Goal: Task Accomplishment & Management: Manage account settings

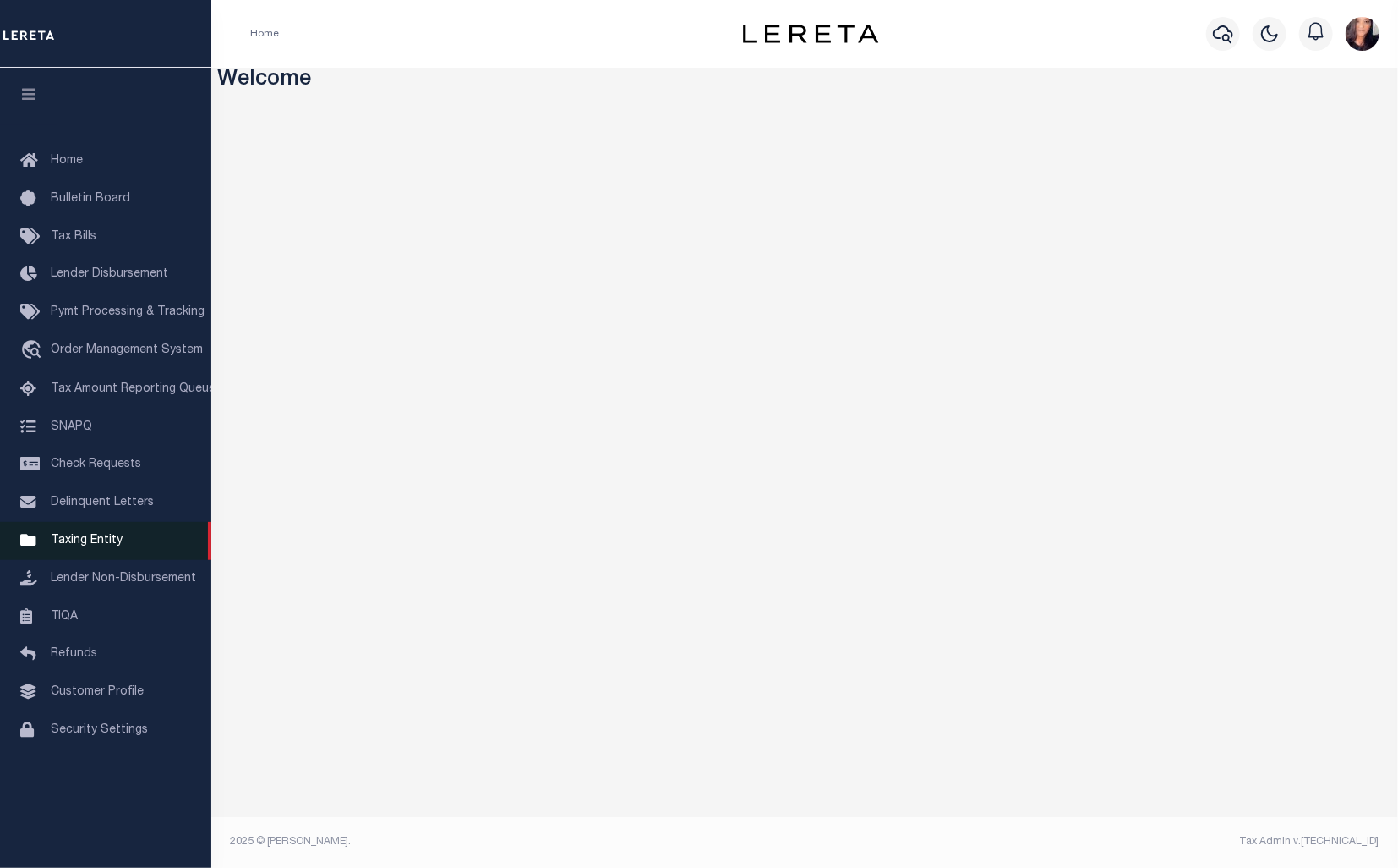
click at [89, 546] on span "Taxing Entity" at bounding box center [86, 540] width 72 height 12
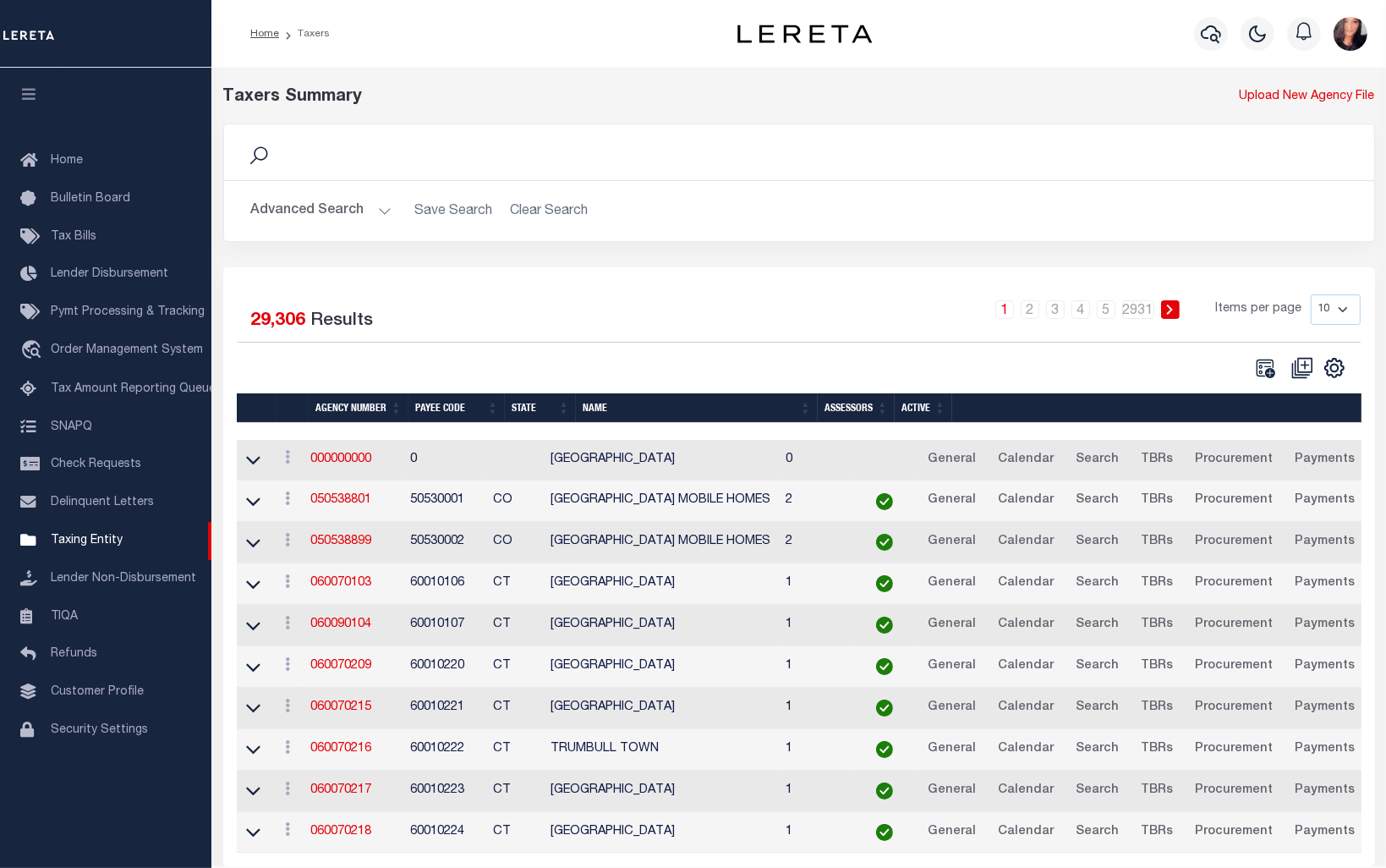
click at [330, 211] on button "Advanced Search" at bounding box center [322, 210] width 141 height 33
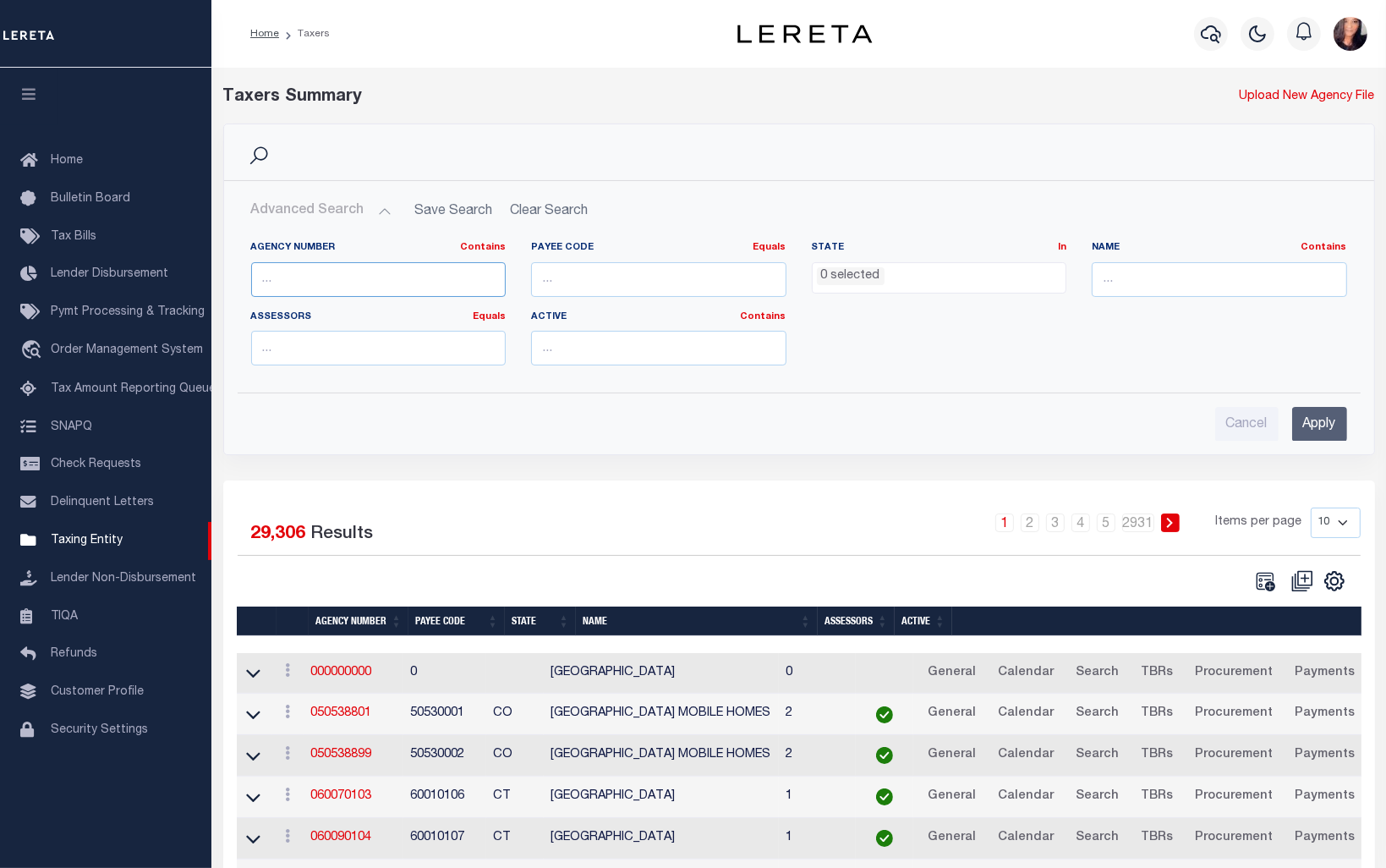
click at [333, 281] on input "text" at bounding box center [379, 279] width 255 height 35
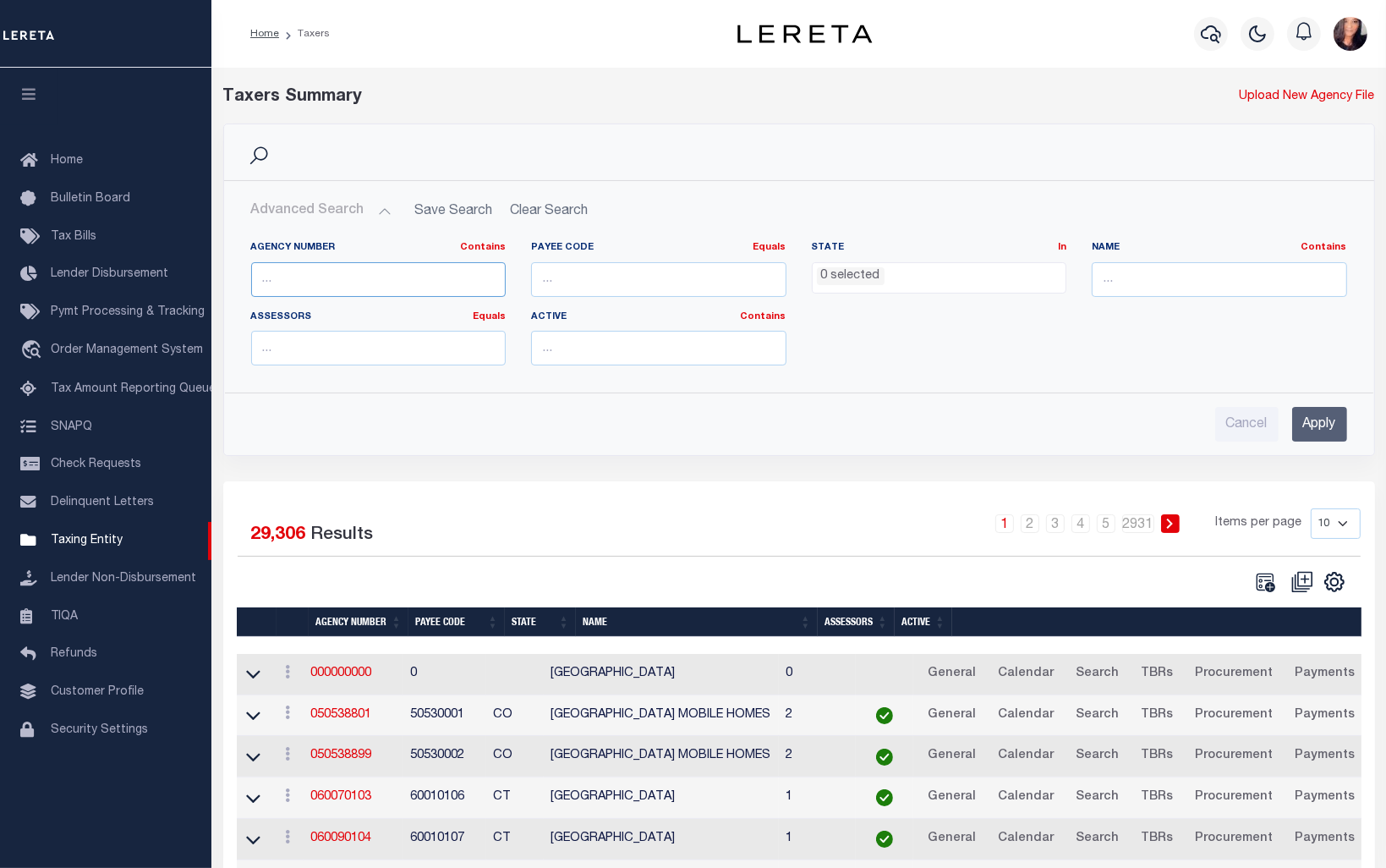
paste input "470500099"
type input "470500099"
click at [1289, 429] on div "Cancel Apply" at bounding box center [800, 423] width 1096 height 35
click at [1335, 428] on input "Apply" at bounding box center [1319, 423] width 55 height 35
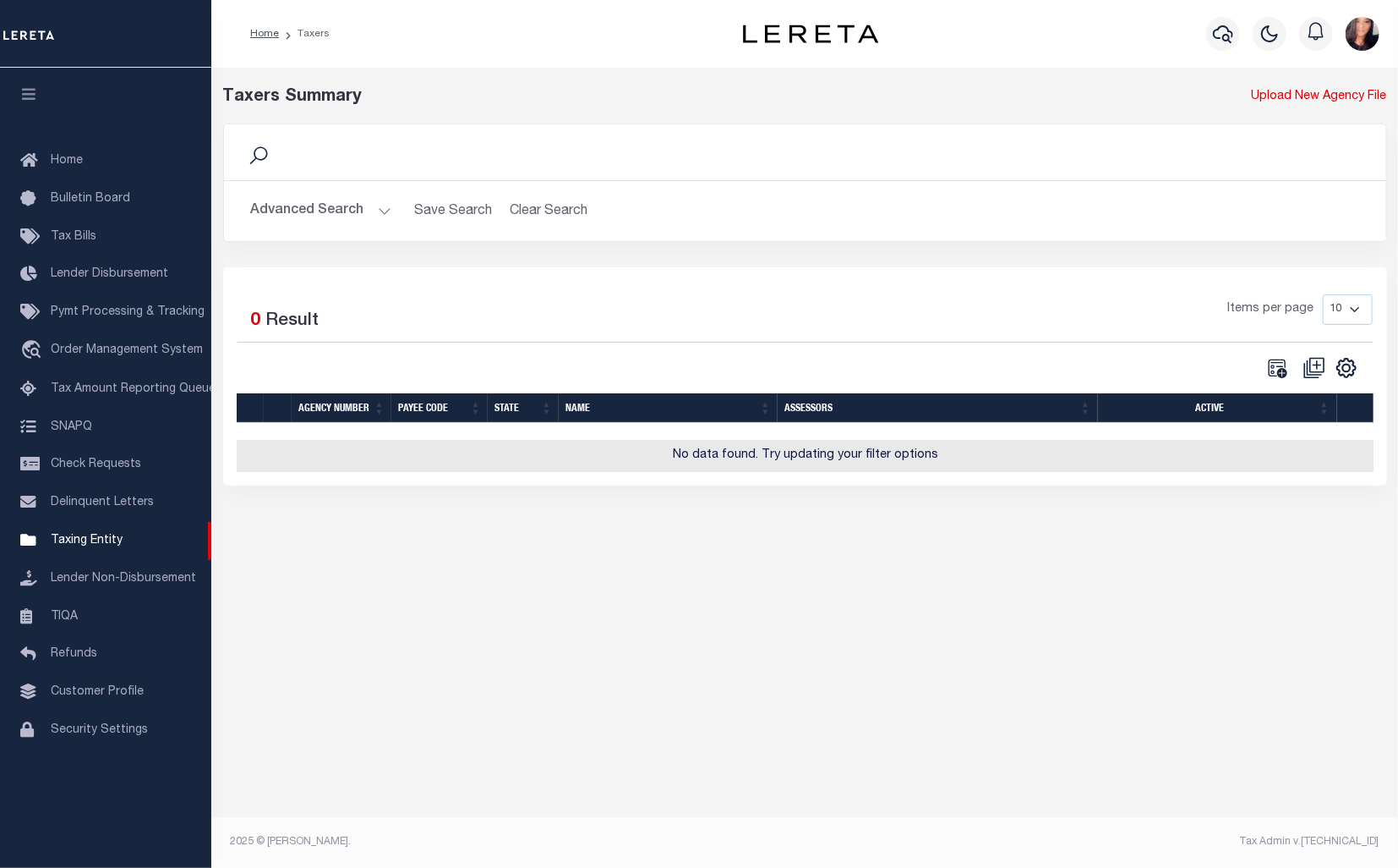
click at [359, 209] on button "Advanced Search" at bounding box center [322, 210] width 141 height 33
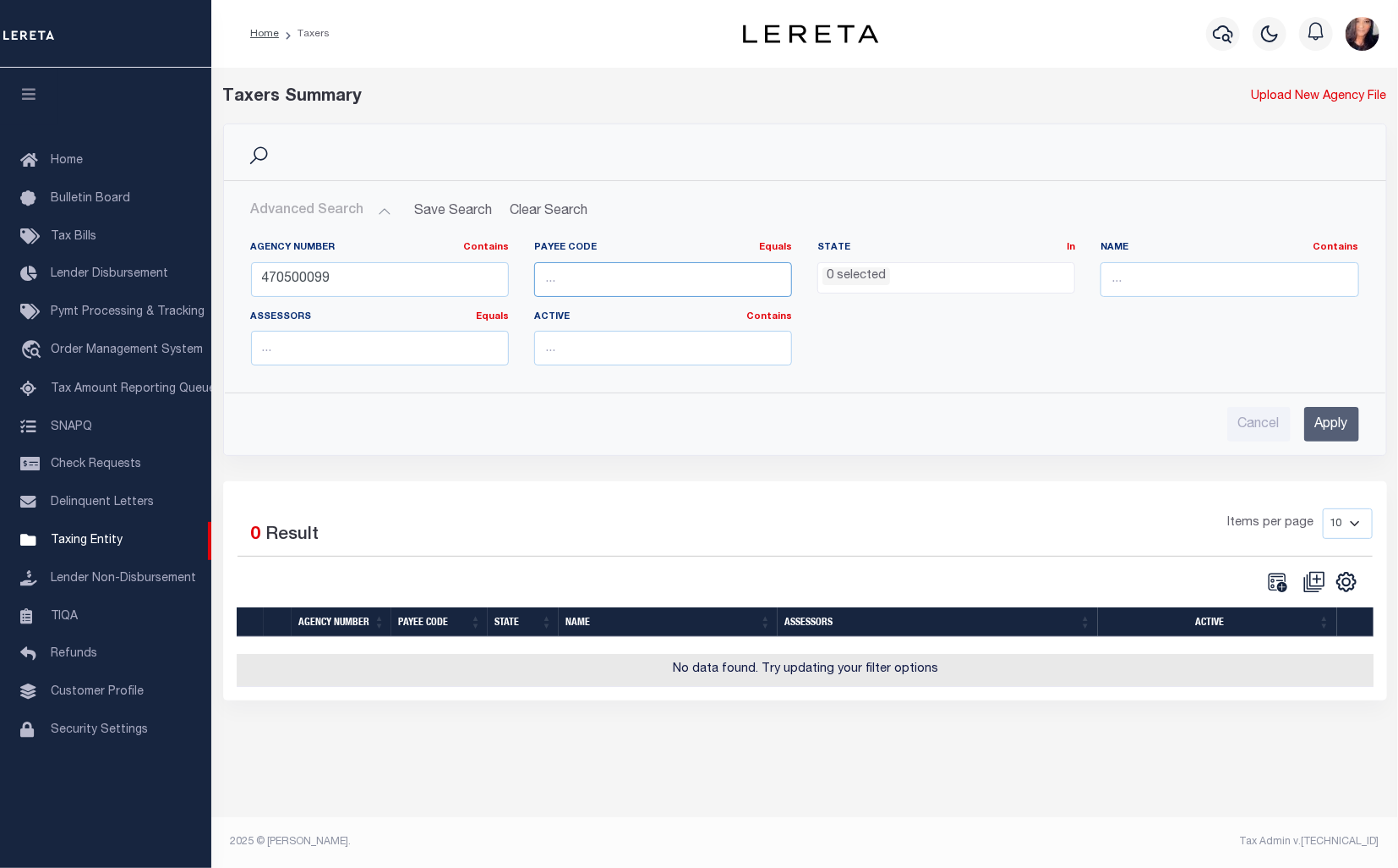
click at [676, 273] on input "number" at bounding box center [662, 279] width 258 height 35
paste input "470500099"
type input "470500099"
drag, startPoint x: 363, startPoint y: 282, endPoint x: 240, endPoint y: 286, distance: 123.1
click at [226, 281] on div "Agency Number Contains Contains Is 470500099 Payee Code Equals Equals Is Not Eq…" at bounding box center [805, 302] width 1161 height 151
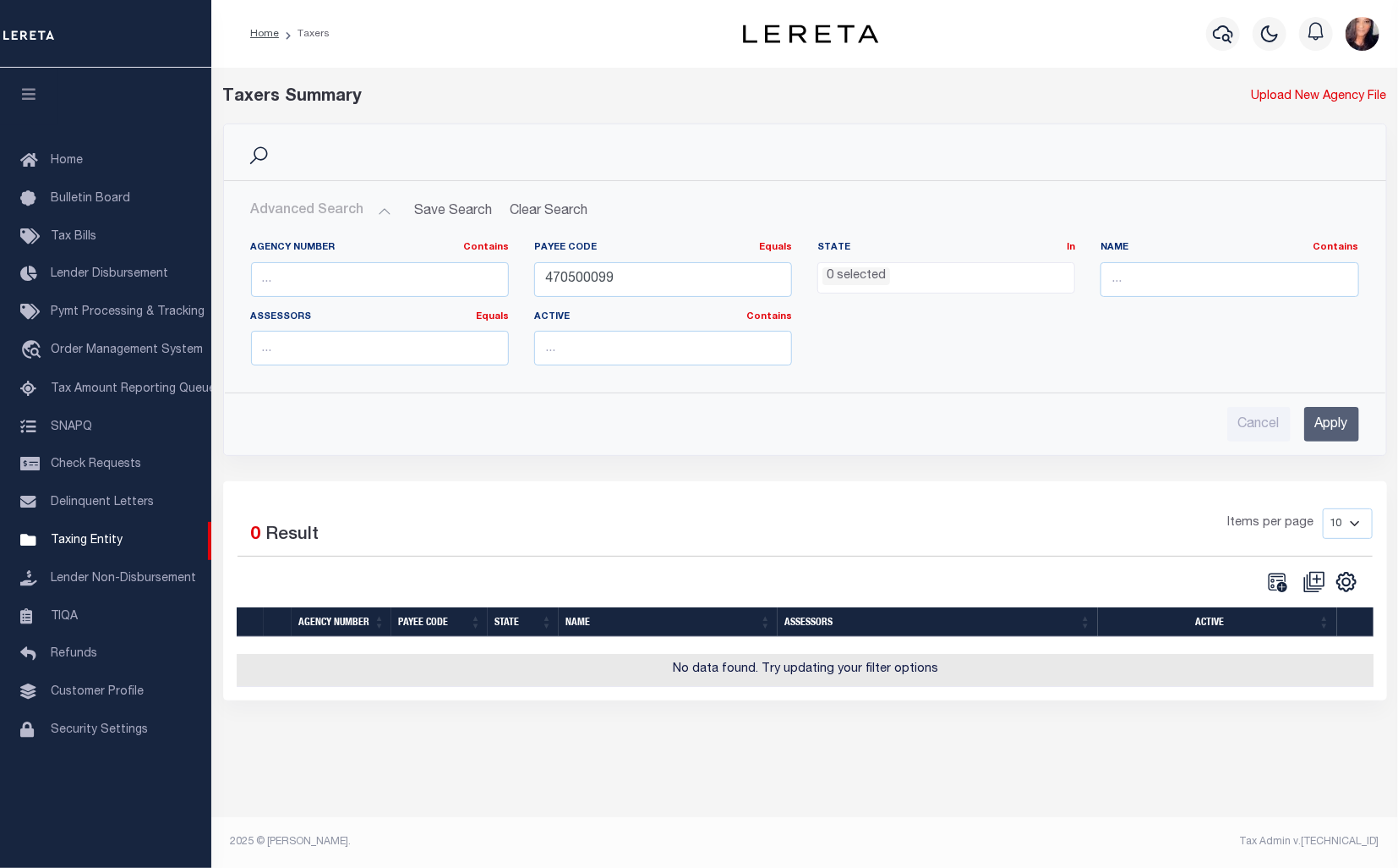
click at [1343, 424] on input "Apply" at bounding box center [1331, 423] width 55 height 35
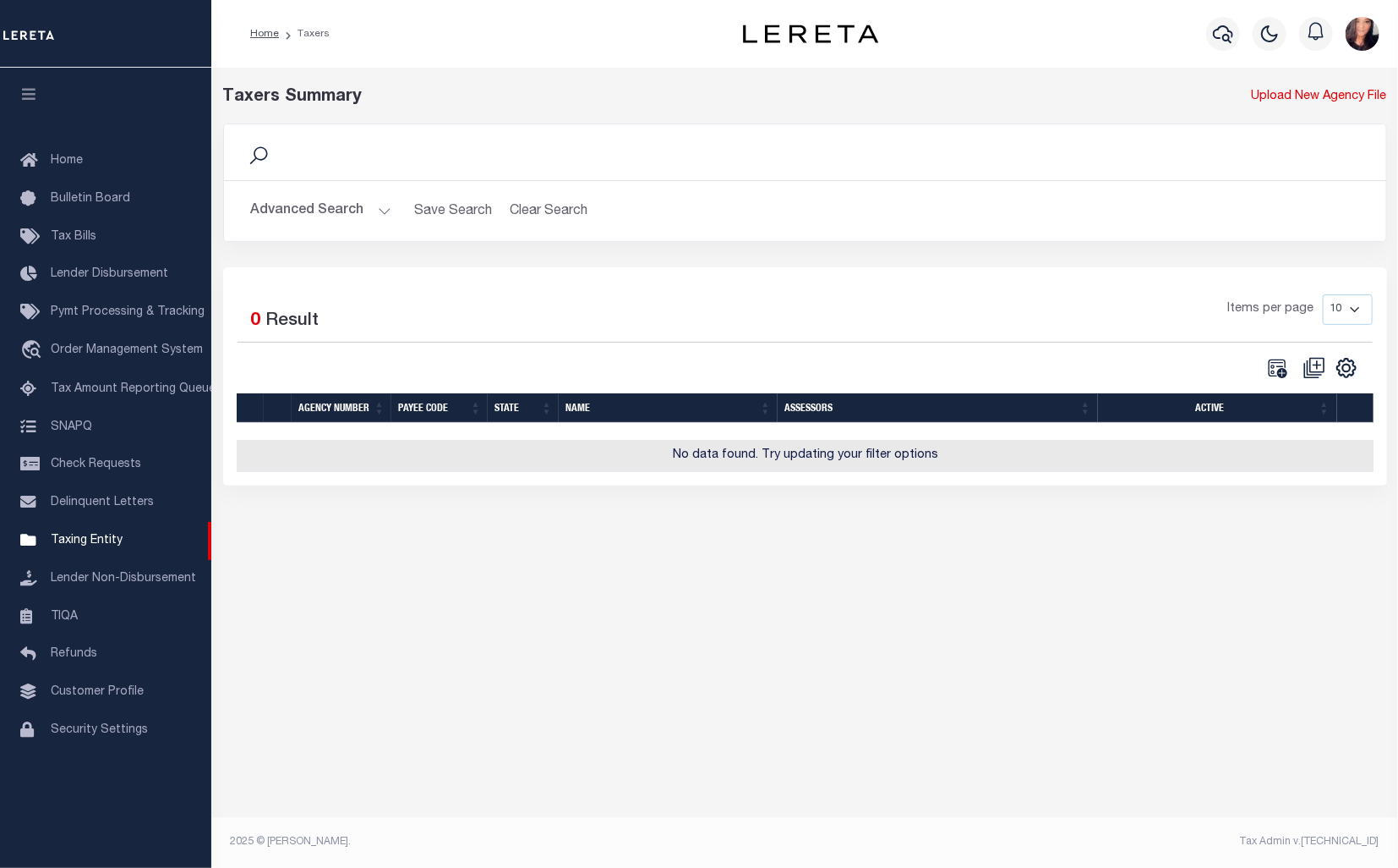
click at [344, 217] on button "Advanced Search" at bounding box center [322, 210] width 141 height 33
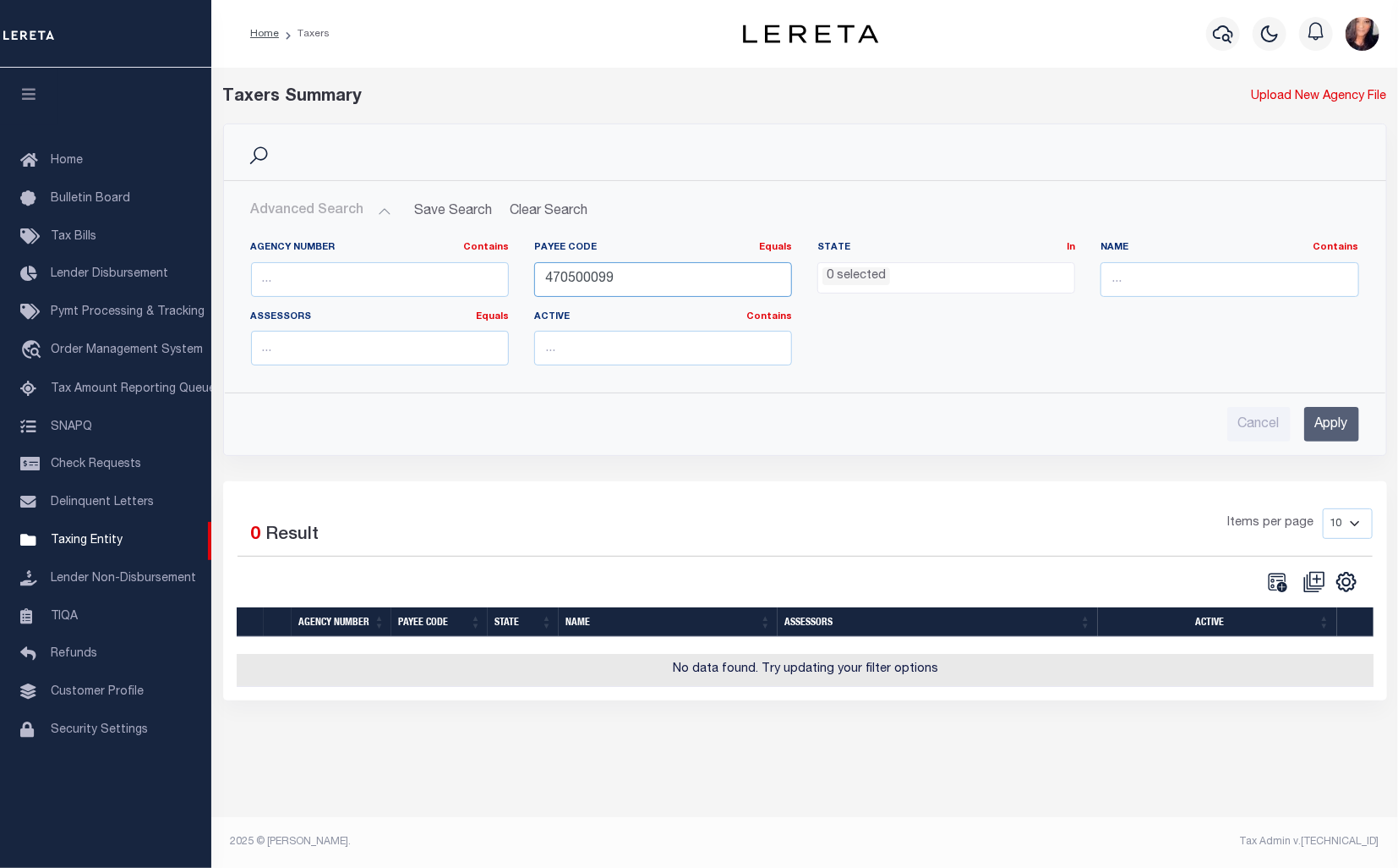
drag, startPoint x: 605, startPoint y: 278, endPoint x: 478, endPoint y: 278, distance: 127.0
click at [478, 278] on div "Agency Number Contains Contains Is Payee Code Equals Equals Is Not Equal To Is …" at bounding box center [805, 310] width 1133 height 138
click at [358, 272] on input "text" at bounding box center [380, 279] width 258 height 35
click at [273, 278] on input "48070" at bounding box center [380, 279] width 258 height 35
type input "47050"
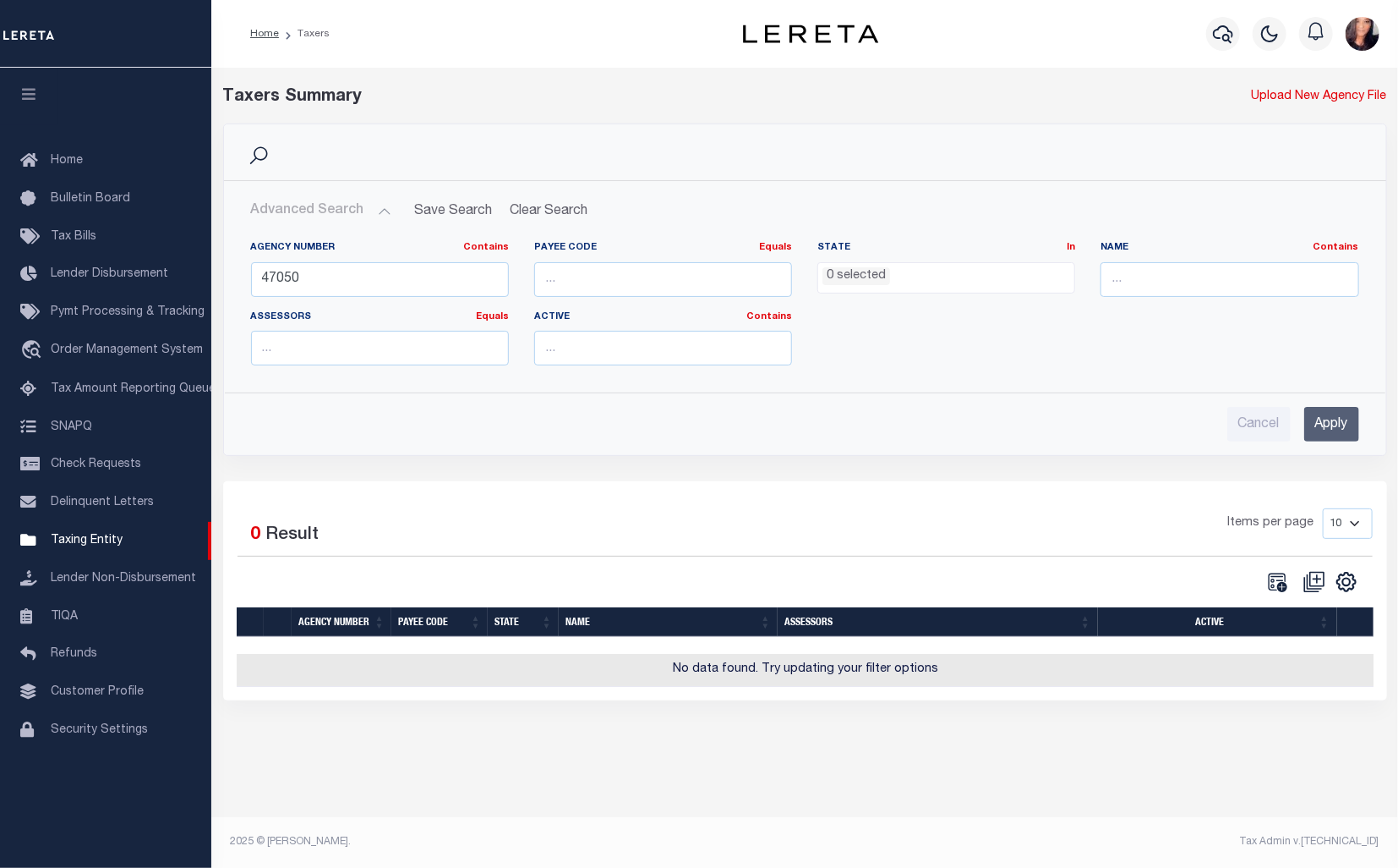
click at [1343, 429] on input "Apply" at bounding box center [1331, 423] width 55 height 35
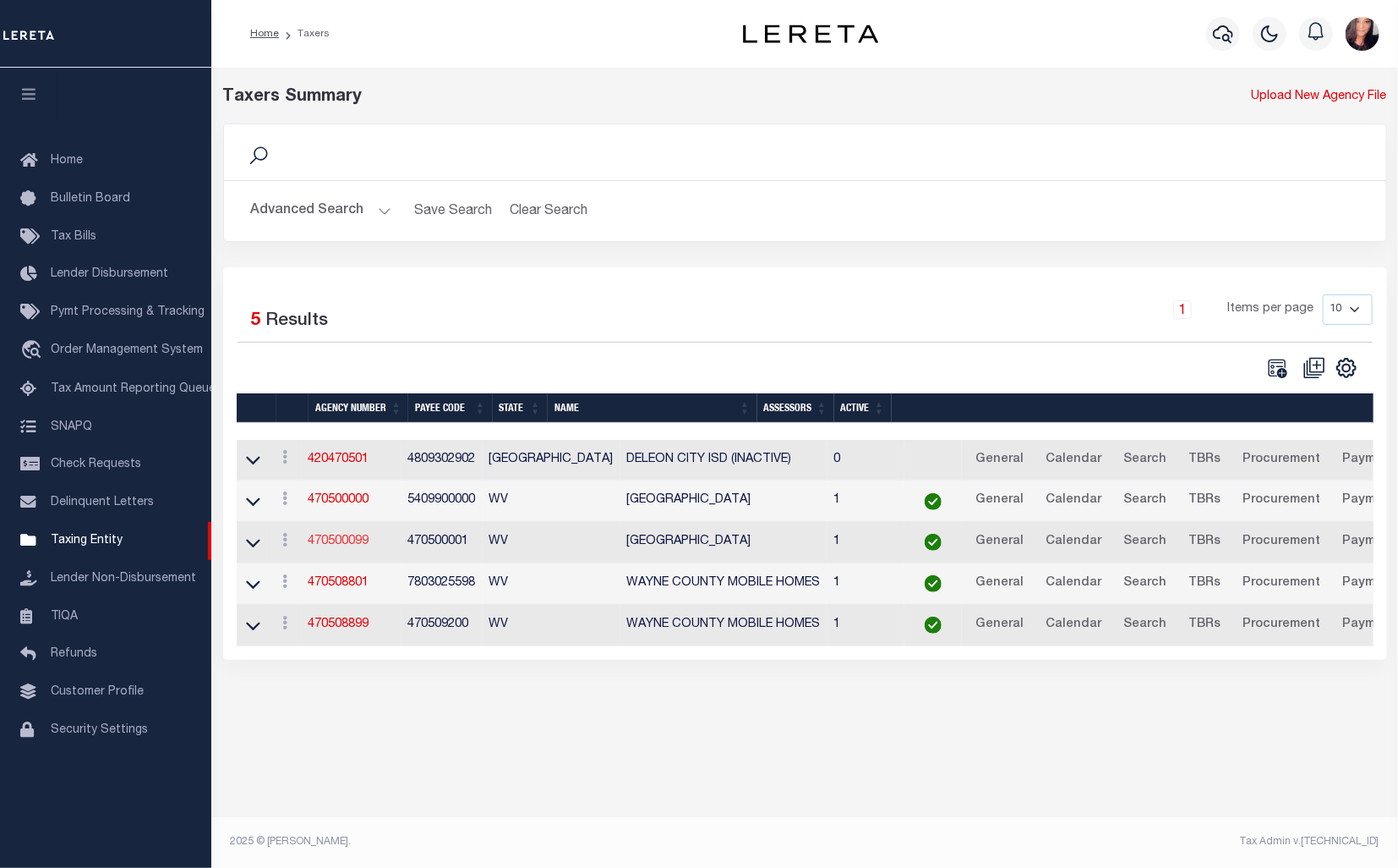
click at [342, 536] on link "470500099" at bounding box center [339, 541] width 61 height 12
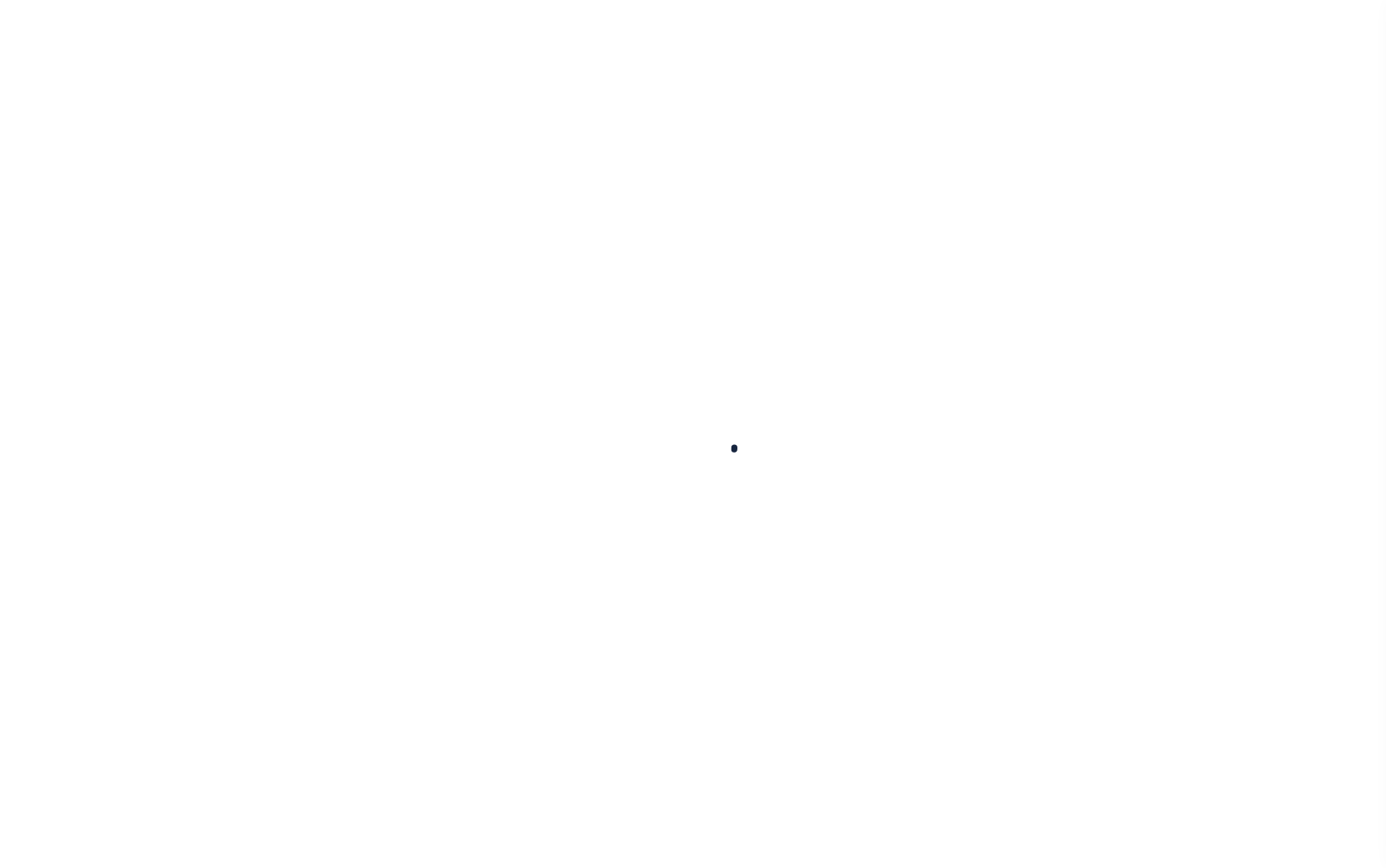
select select
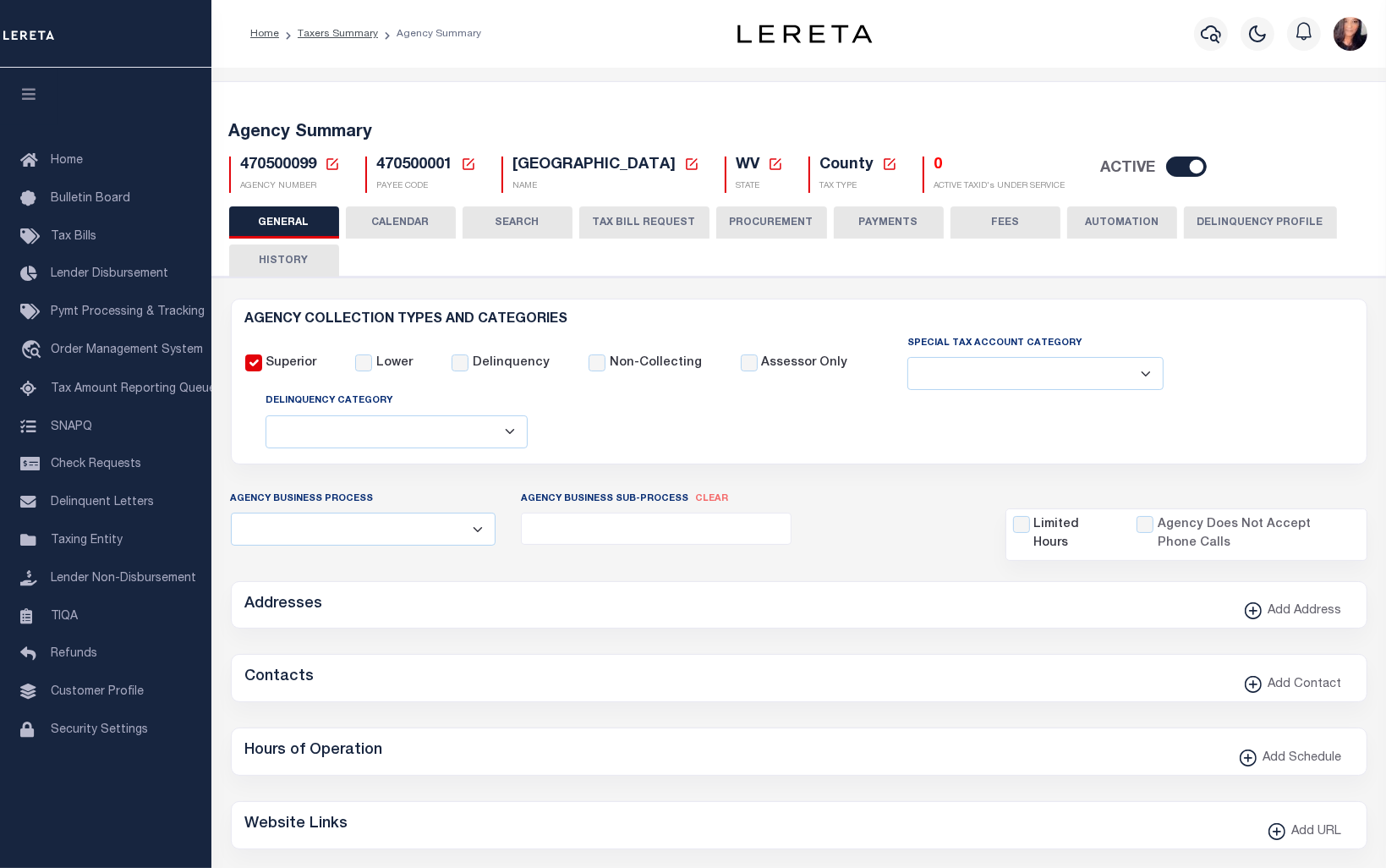
checkbox input "false"
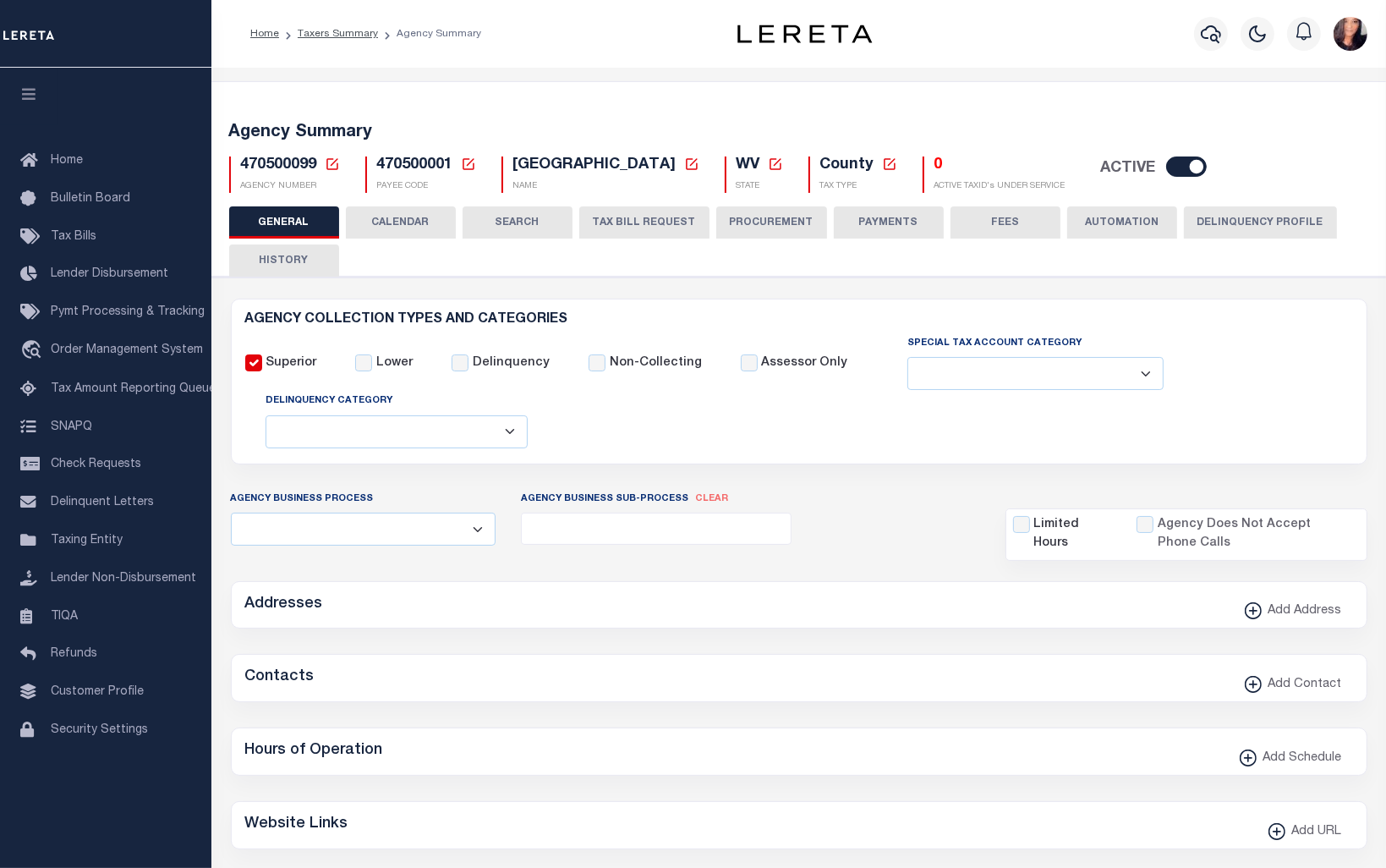
type input "5409900000"
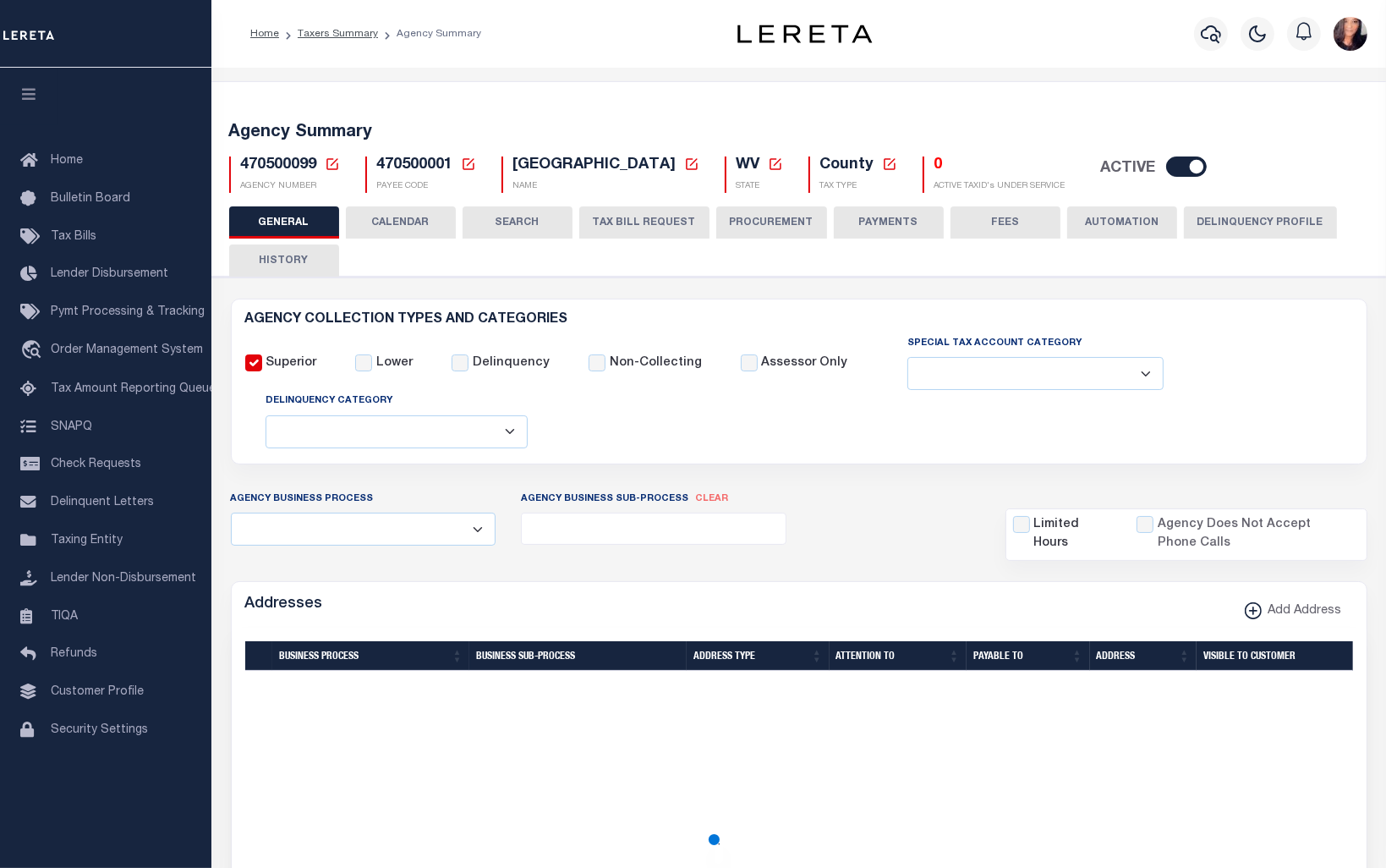
click at [1166, 168] on input "checkbox" at bounding box center [1186, 167] width 40 height 21
checkbox input "false"
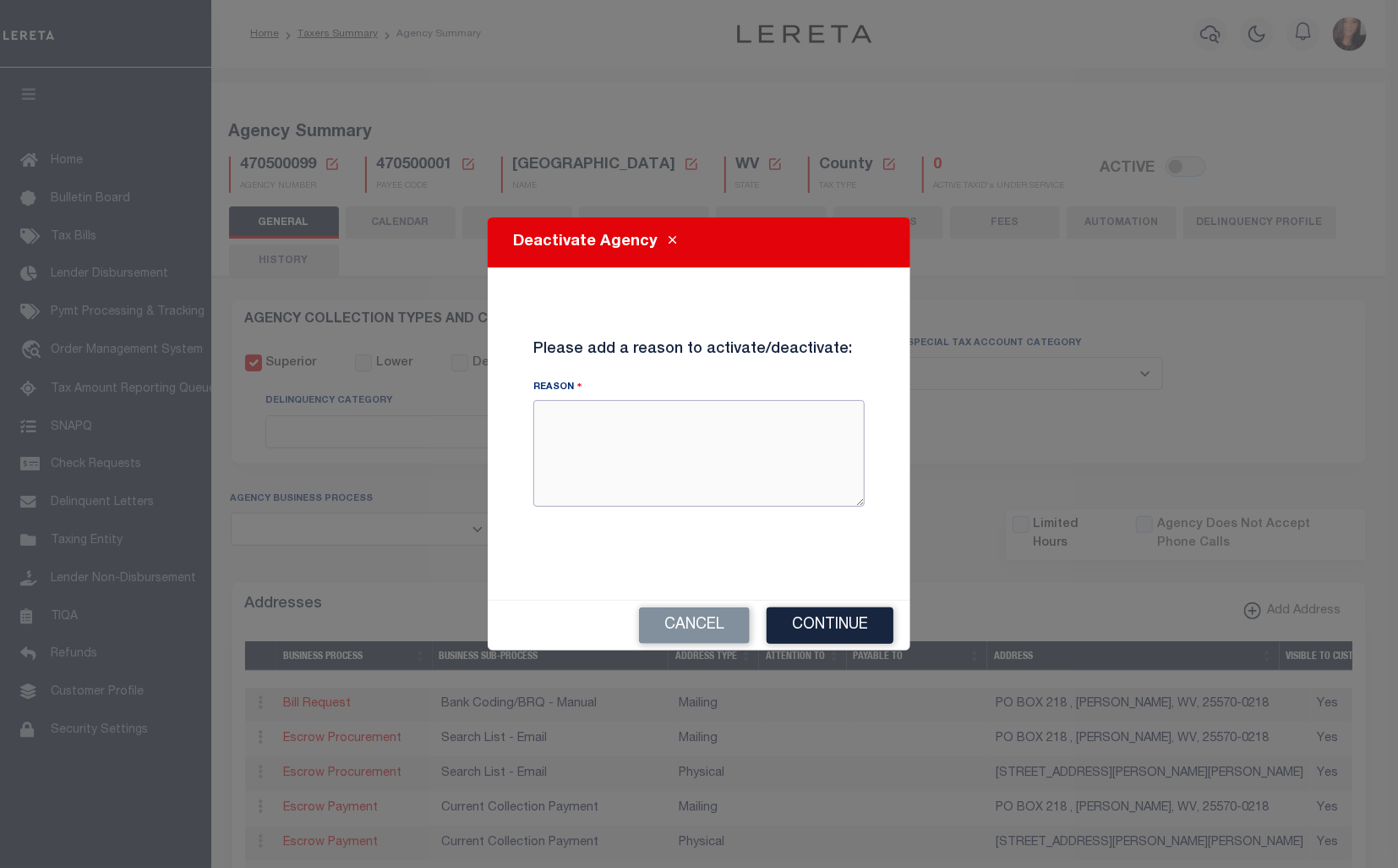
click at [730, 438] on textarea "Reason" at bounding box center [699, 453] width 331 height 107
click at [729, 438] on textarea "Reason" at bounding box center [699, 453] width 331 height 107
type textarea "MPO Added in error."
click at [843, 625] on button "Continue" at bounding box center [829, 625] width 127 height 37
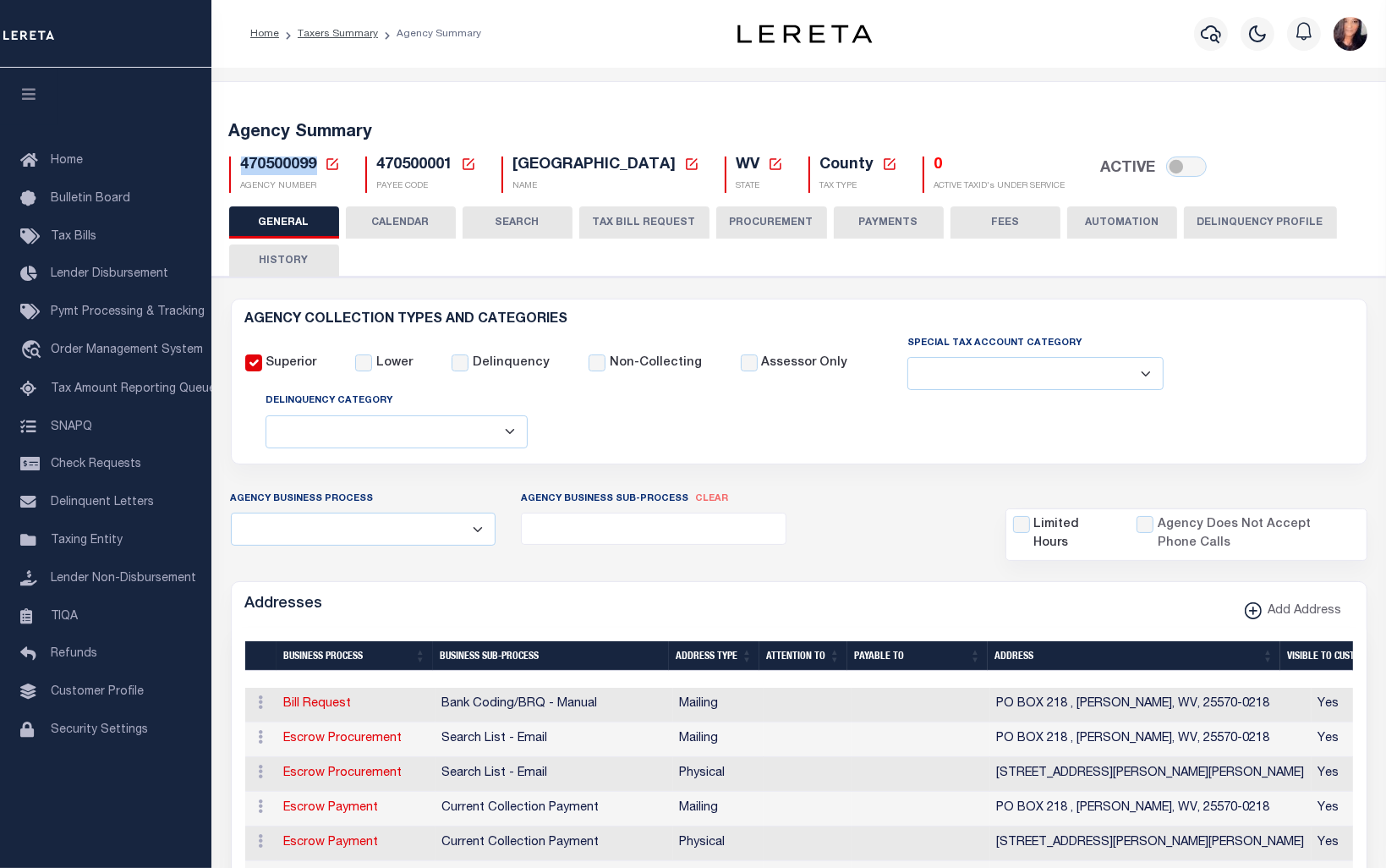
drag, startPoint x: 242, startPoint y: 166, endPoint x: 314, endPoint y: 168, distance: 72.0
click at [314, 168] on span "470500099" at bounding box center [279, 165] width 76 height 15
copy span "470500099"
